Goal: Find specific page/section: Find specific page/section

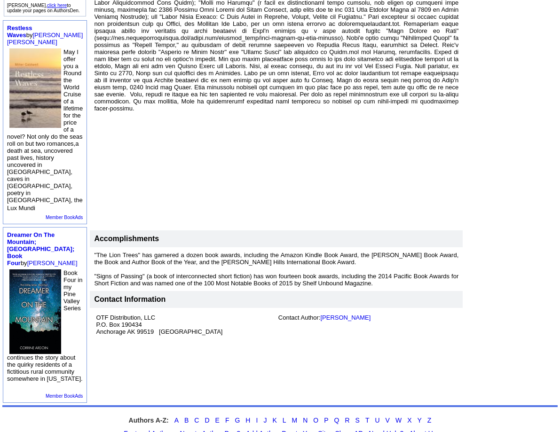
scroll to position [282, 0]
click at [340, 314] on link "[PERSON_NAME]" at bounding box center [345, 317] width 50 height 7
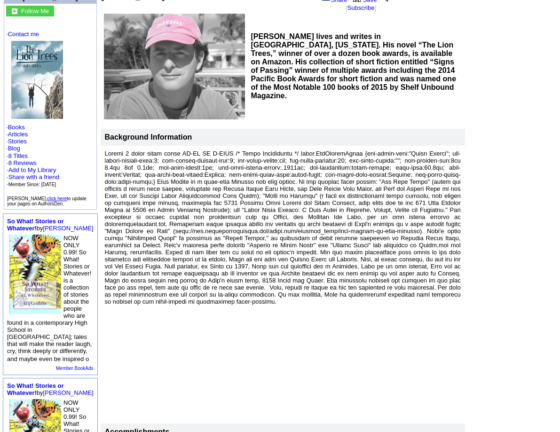
scroll to position [54, 0]
